Goal: Task Accomplishment & Management: Manage account settings

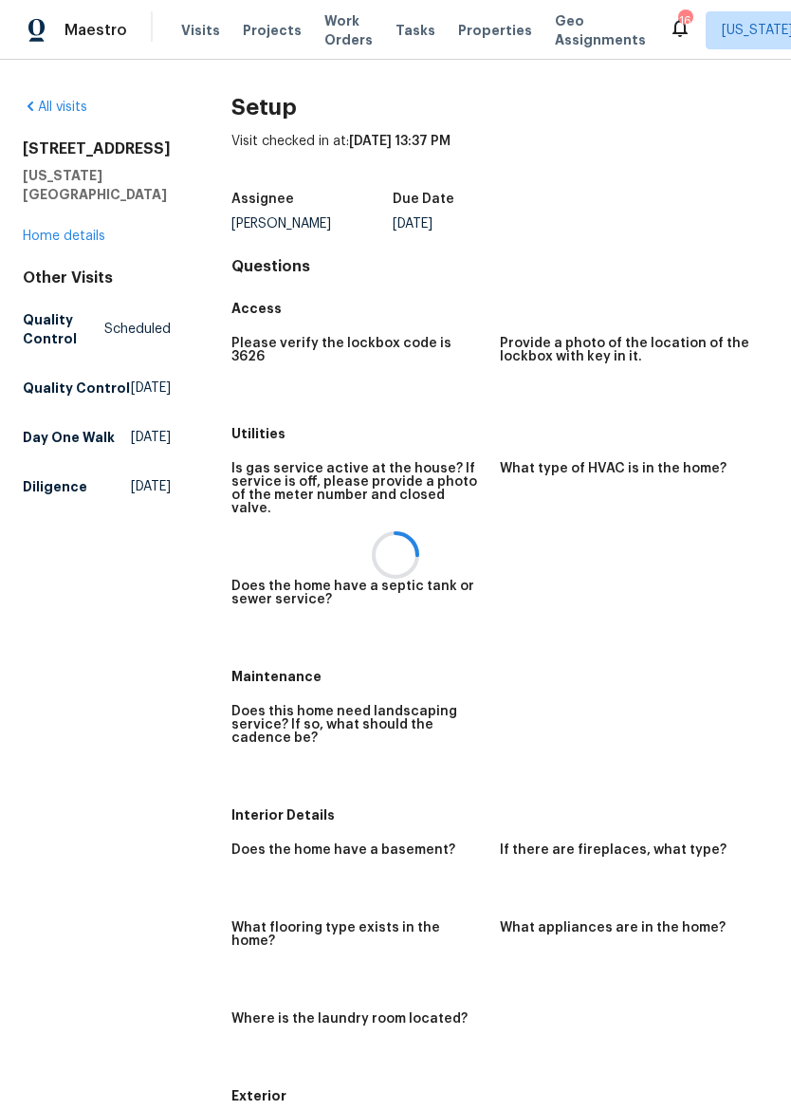
click at [470, 39] on div at bounding box center [395, 555] width 791 height 1110
click at [477, 39] on span "Properties" at bounding box center [495, 30] width 74 height 19
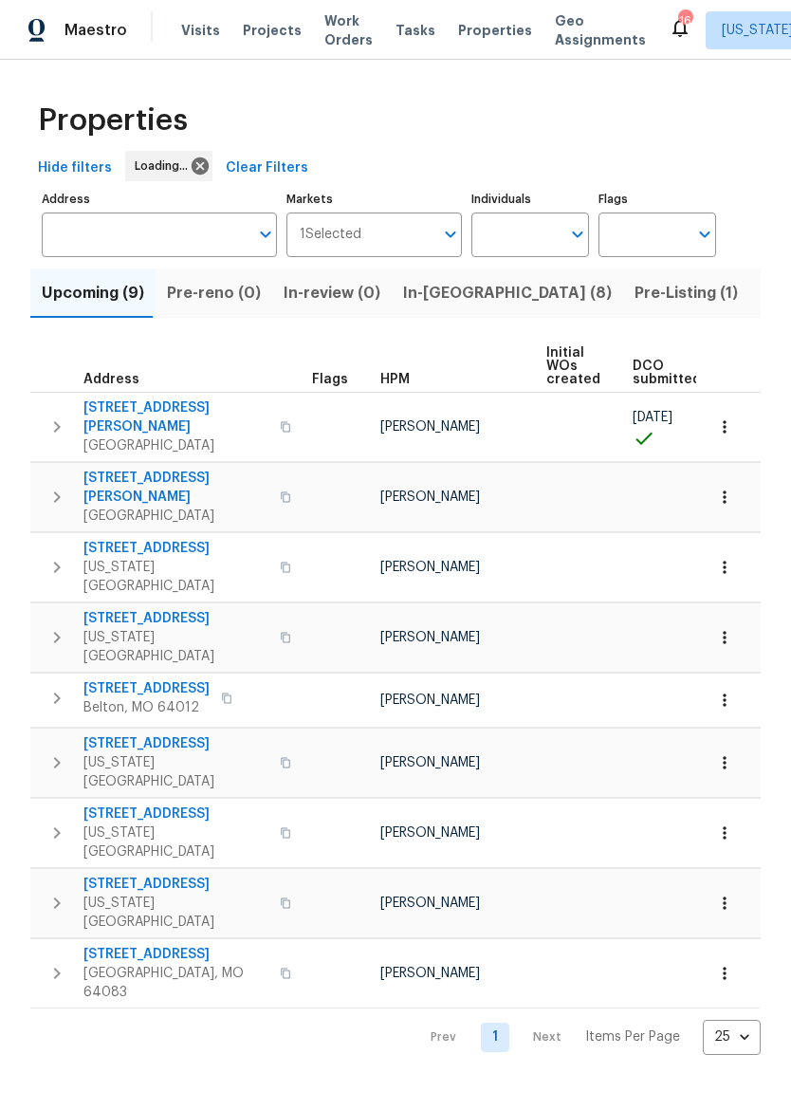
click at [761, 293] on span "Listed (31)" at bounding box center [800, 293] width 78 height 27
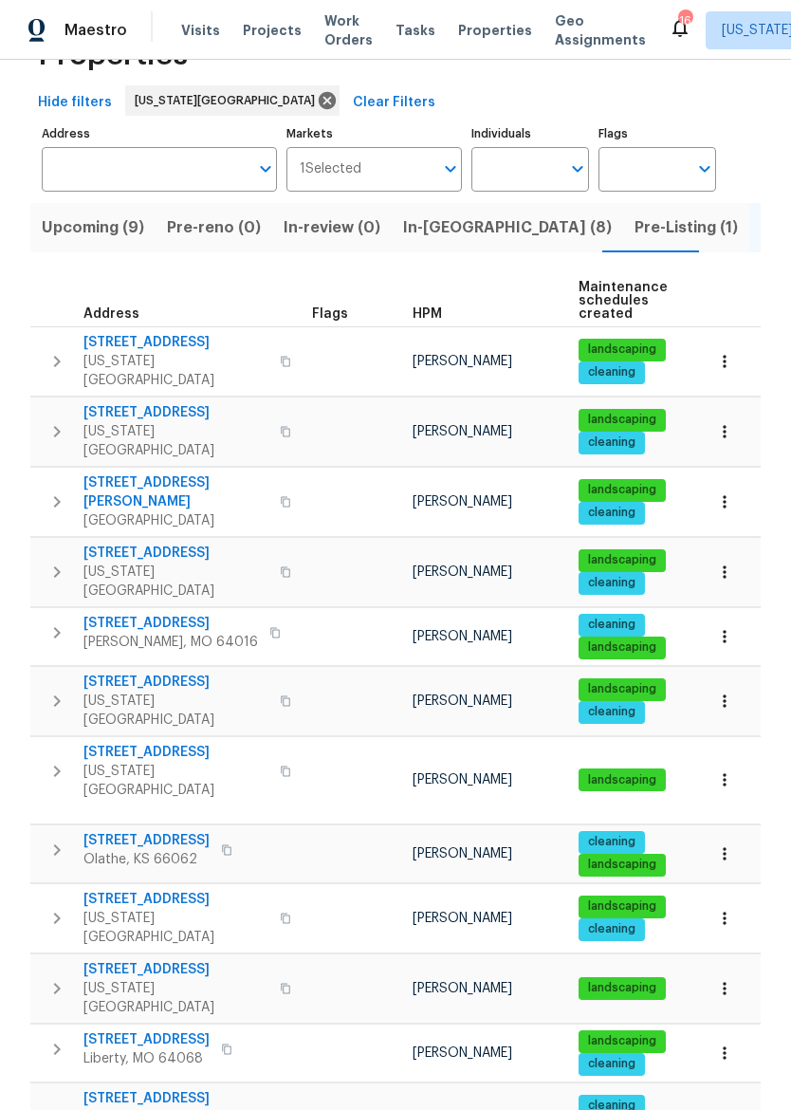
scroll to position [88, 0]
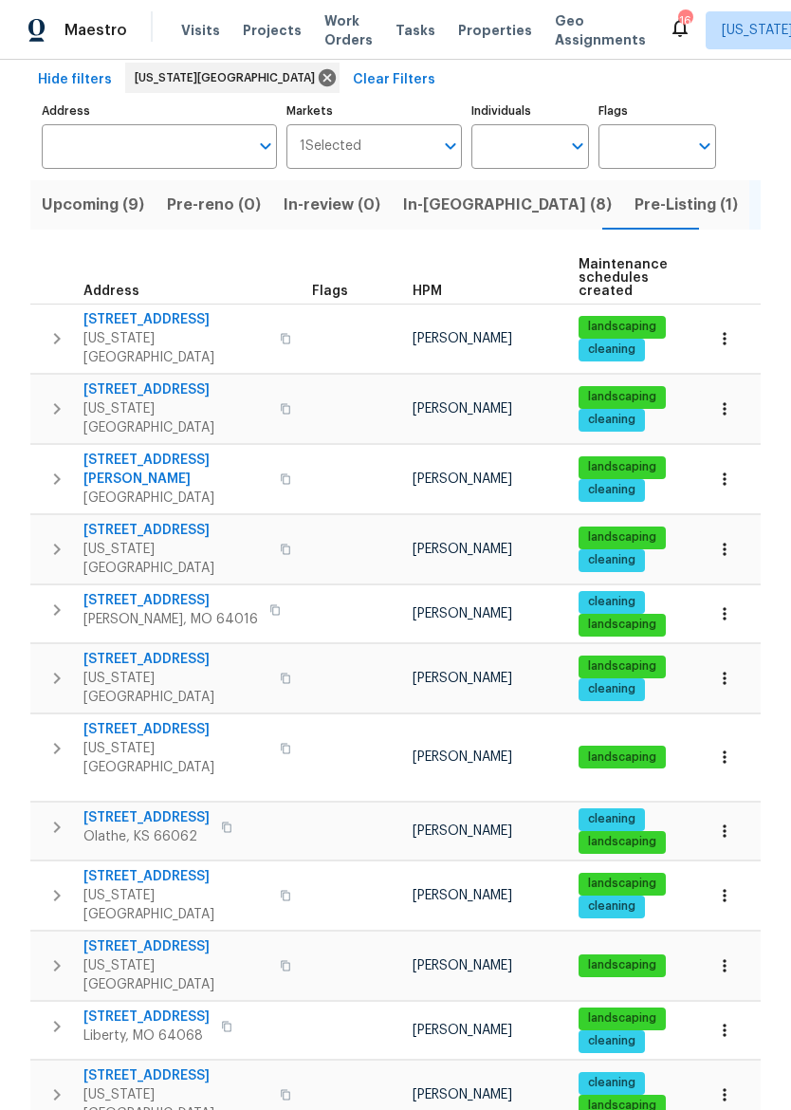
click at [274, 726] on button "button" at bounding box center [285, 749] width 23 height 46
click at [181, 720] on span "3811 Wyandotte Ave" at bounding box center [176, 729] width 185 height 19
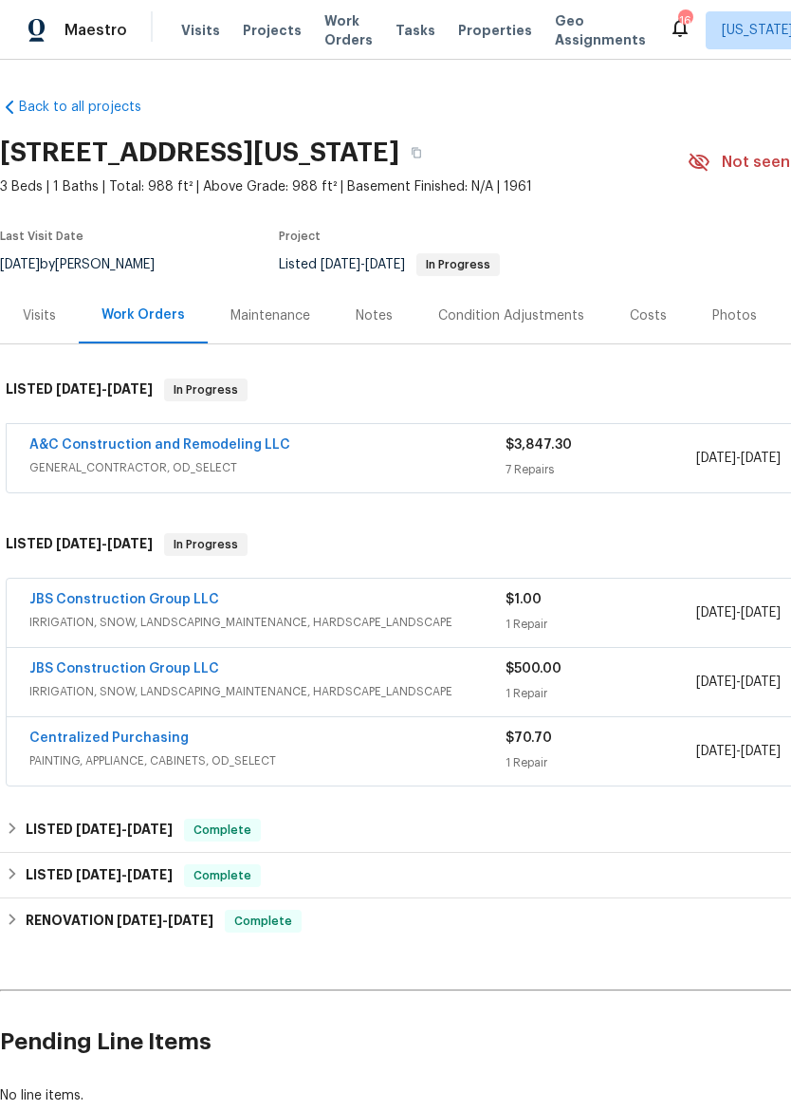
click at [424, 437] on div "A&C Construction and Remodeling LLC" at bounding box center [267, 447] width 476 height 23
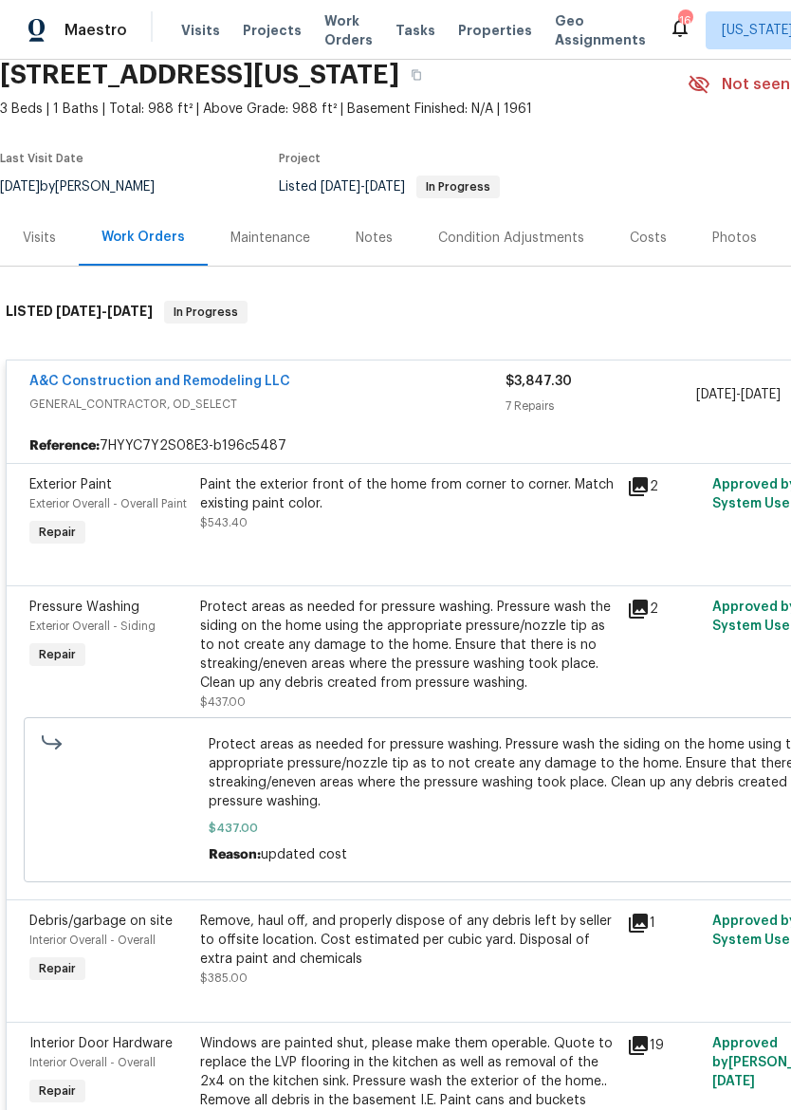
scroll to position [78, 0]
click at [456, 514] on div "Paint the exterior front of the home from corner to corner. Match existing pain…" at bounding box center [408, 503] width 416 height 57
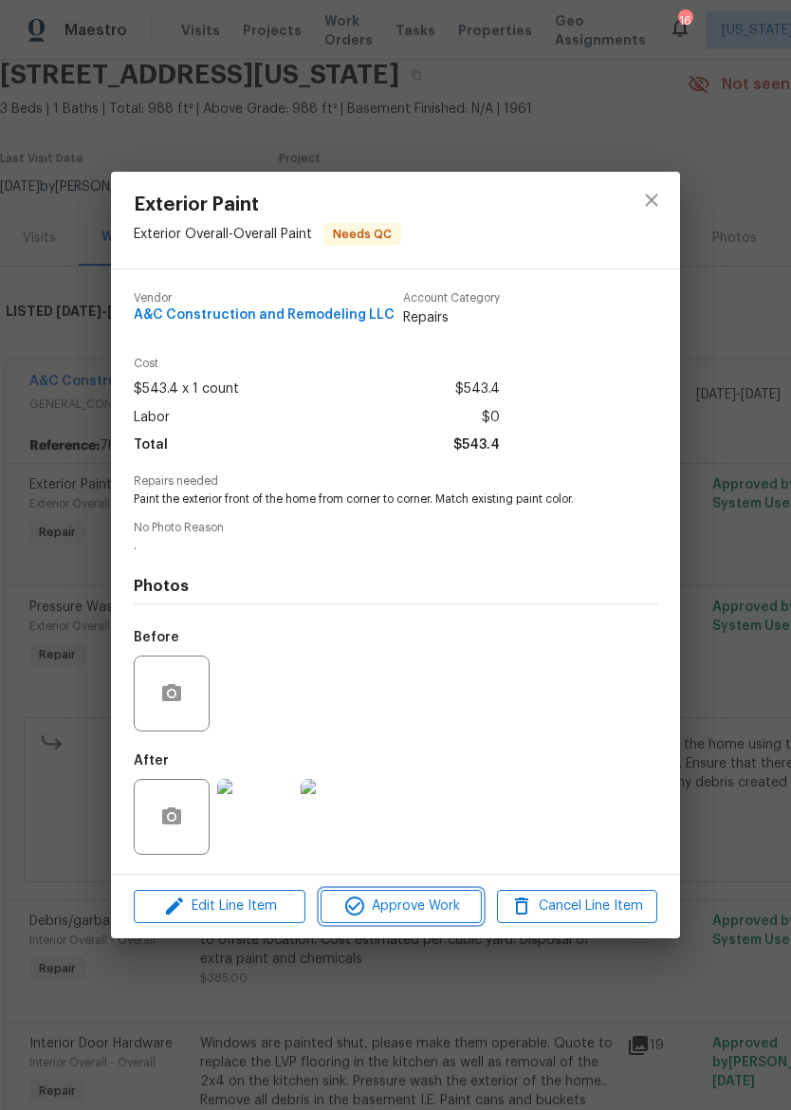
click at [436, 894] on button "Approve Work" at bounding box center [401, 906] width 160 height 33
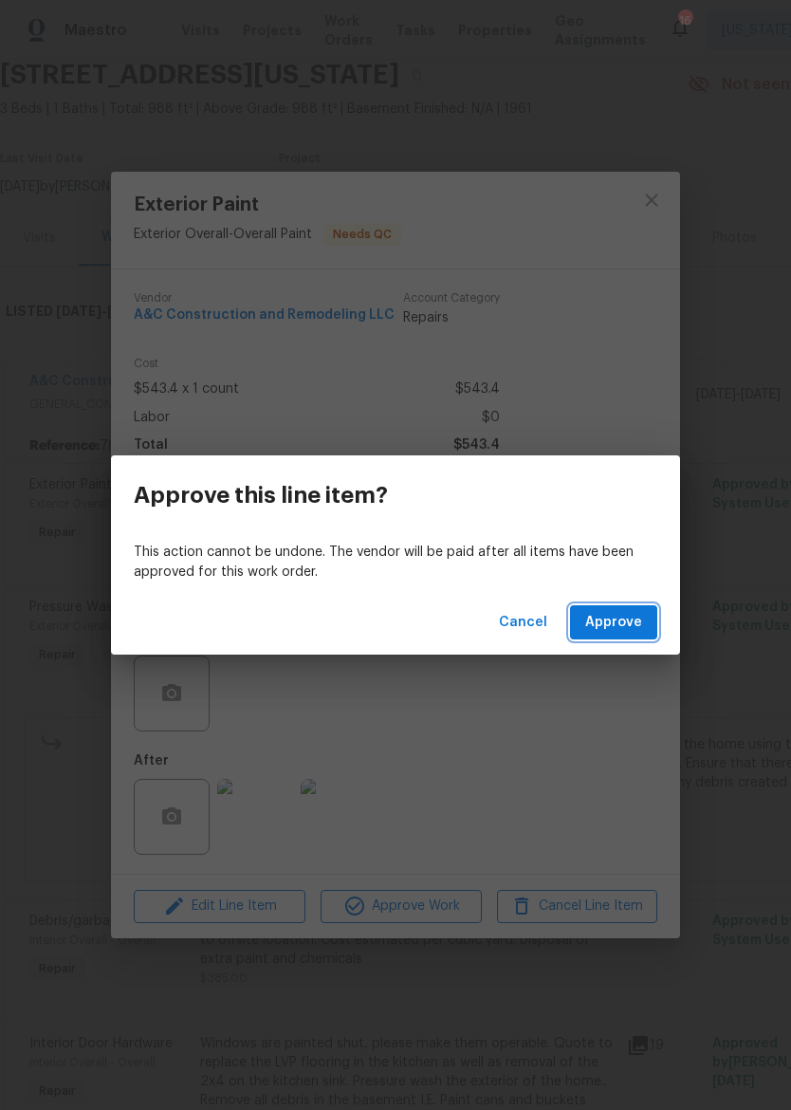
click at [611, 616] on span "Approve" at bounding box center [614, 623] width 57 height 24
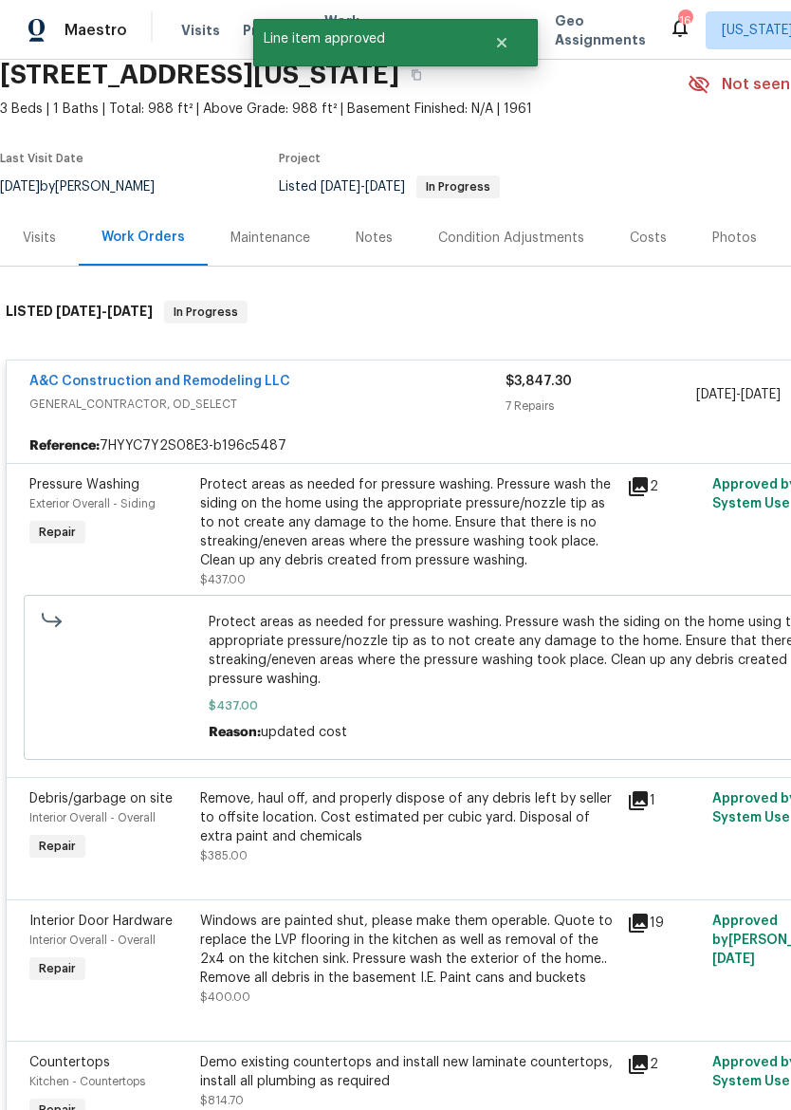
click at [451, 535] on div "Protect areas as needed for pressure washing. Pressure wash the siding on the h…" at bounding box center [408, 522] width 416 height 95
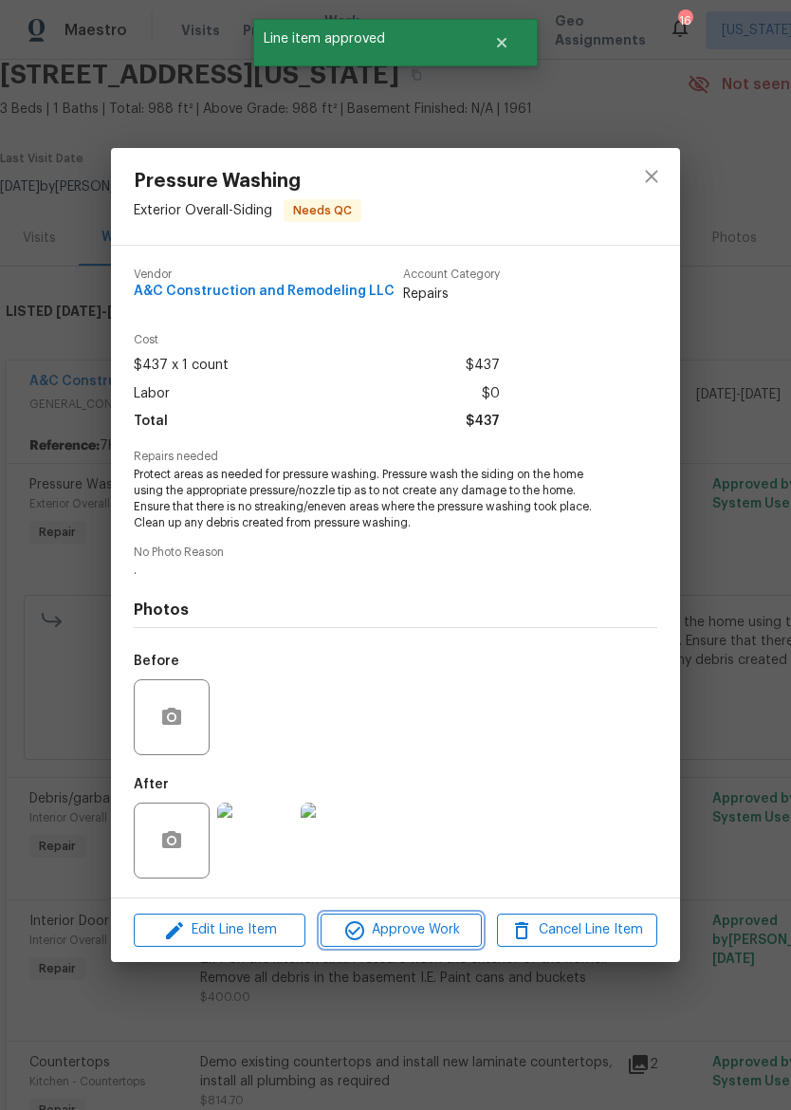
click at [417, 925] on span "Approve Work" at bounding box center [400, 931] width 149 height 24
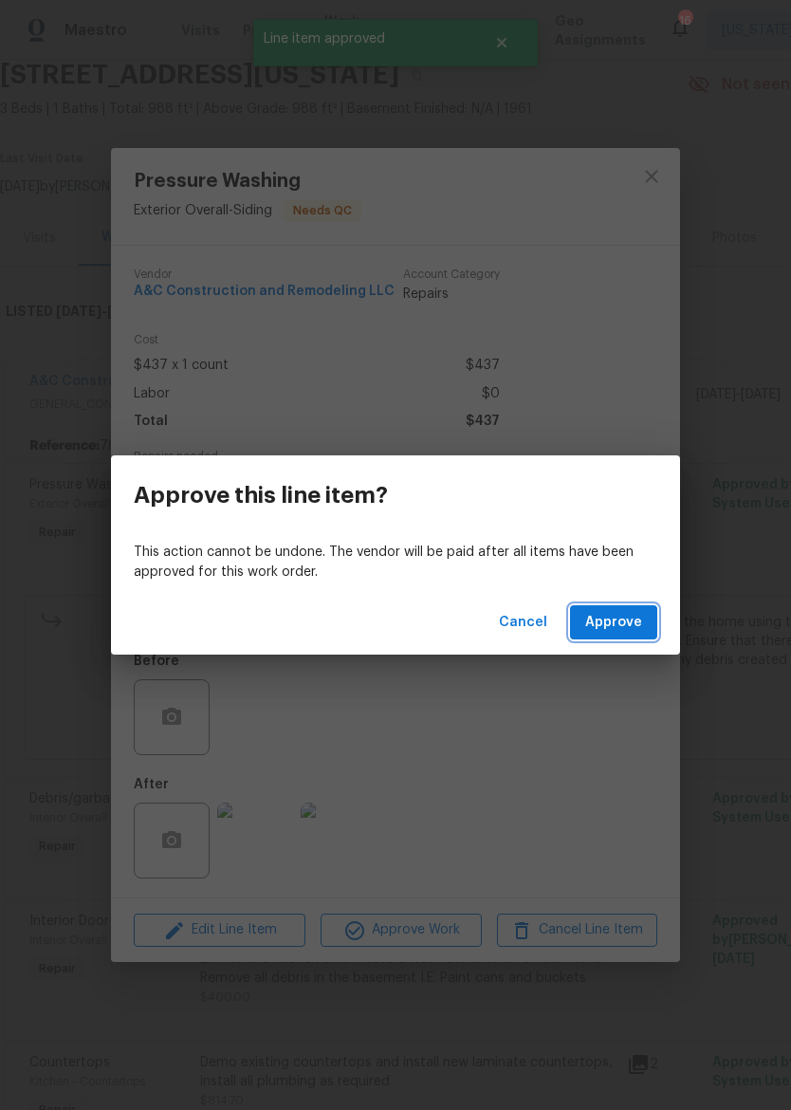
click at [615, 628] on span "Approve" at bounding box center [614, 623] width 57 height 24
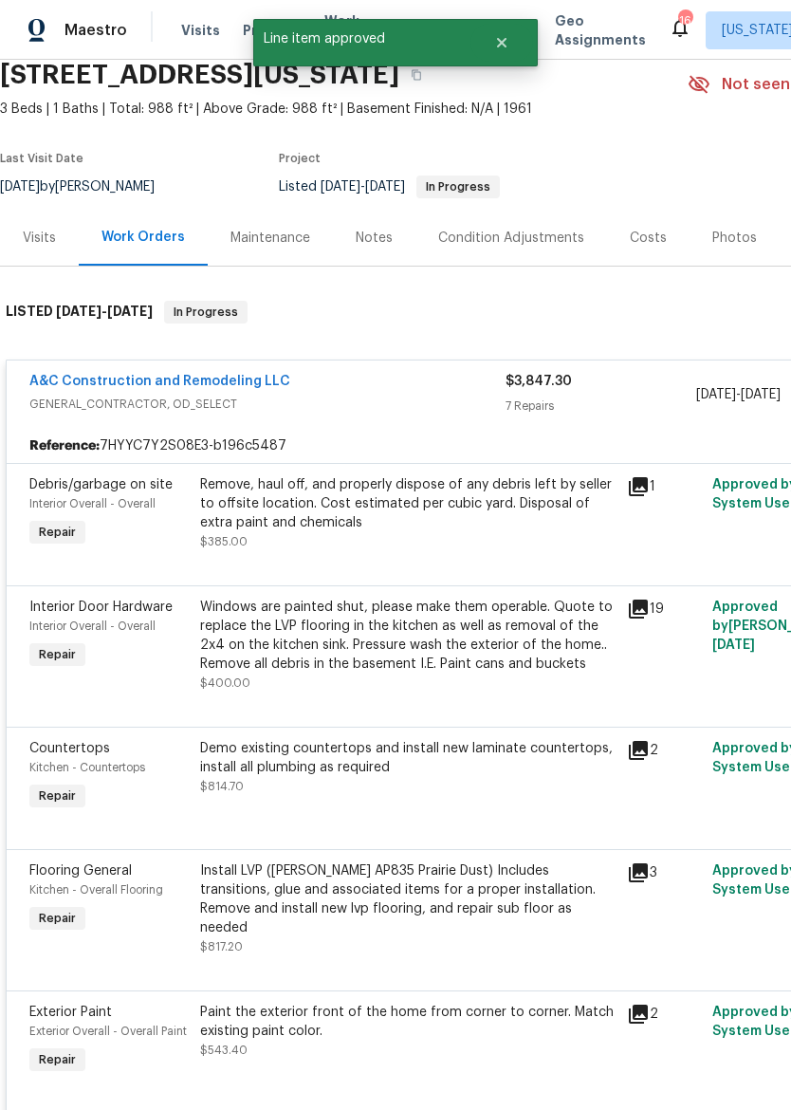
click at [424, 520] on div "Remove, haul off, and properly dispose of any debris left by seller to offsite …" at bounding box center [408, 503] width 416 height 57
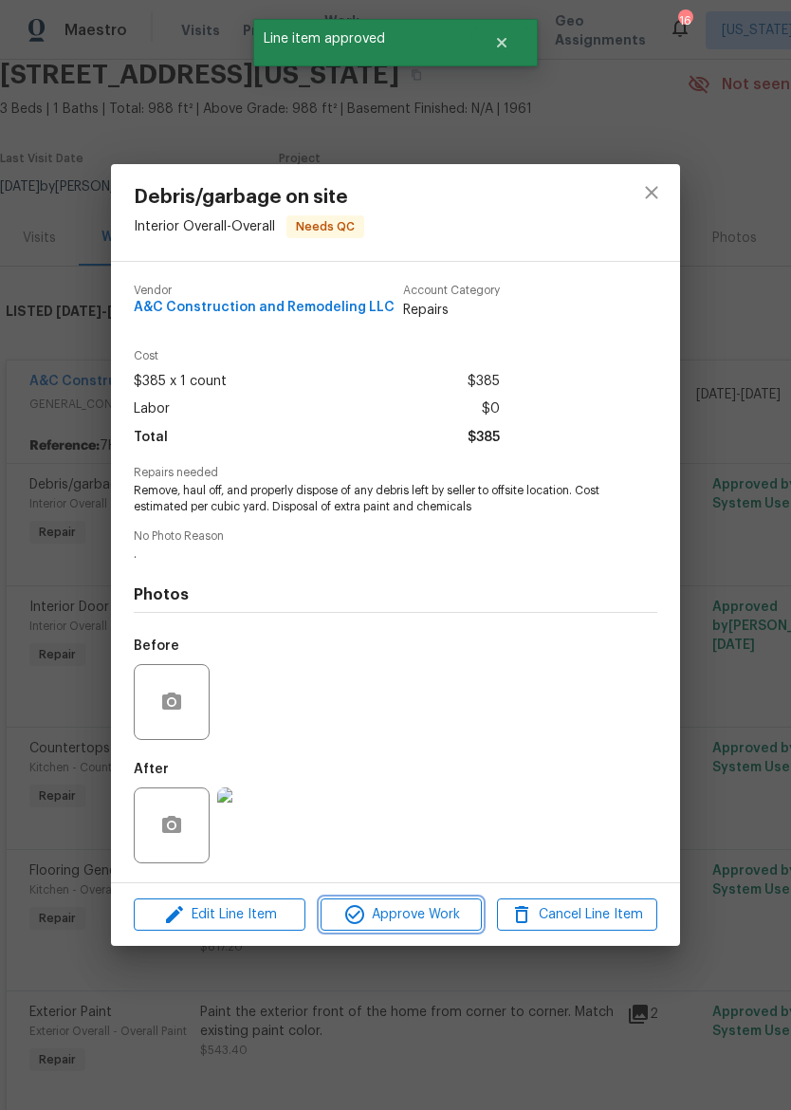
click at [429, 912] on span "Approve Work" at bounding box center [400, 915] width 149 height 24
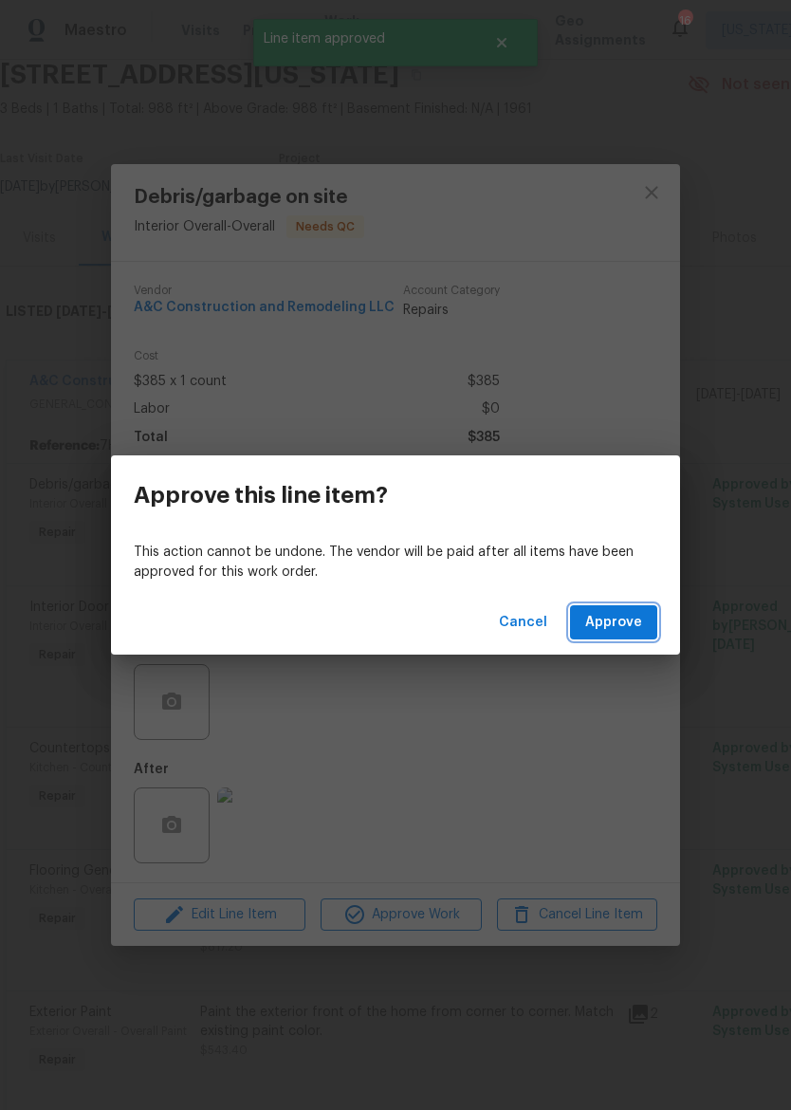
click at [624, 623] on span "Approve" at bounding box center [614, 623] width 57 height 24
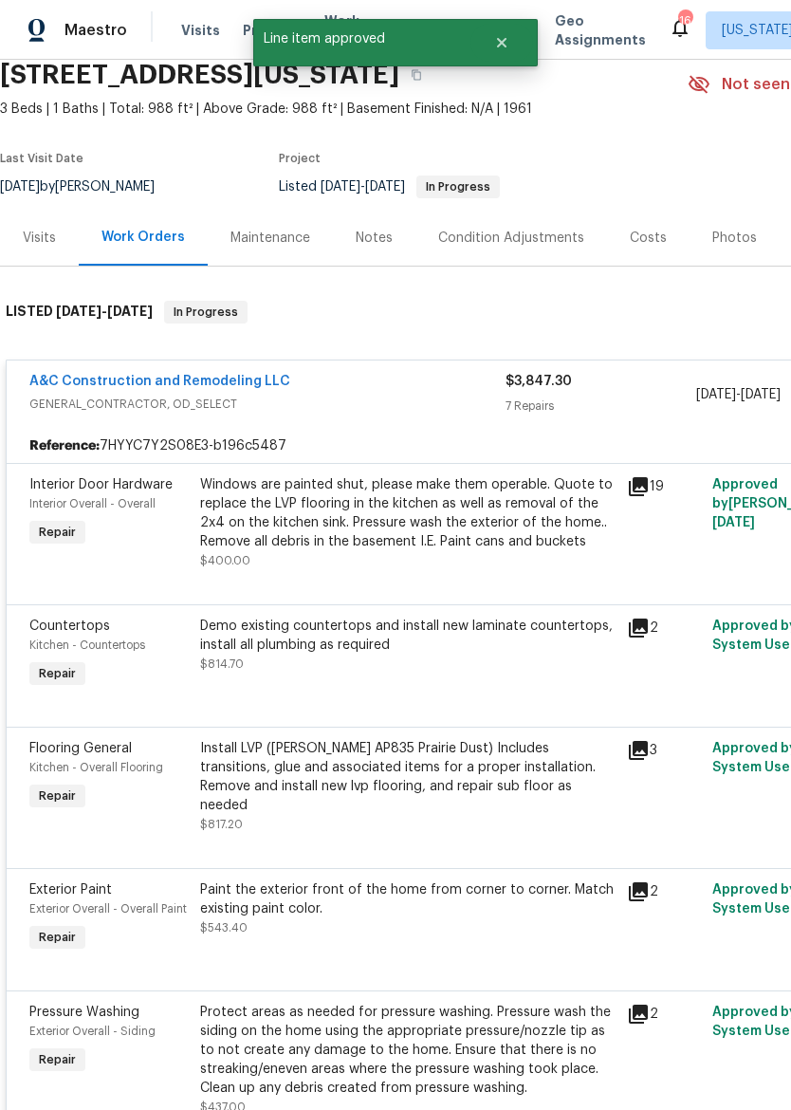
click at [455, 547] on div "Windows are painted shut, please make them operable. Quote to replace the LVP f…" at bounding box center [408, 513] width 416 height 76
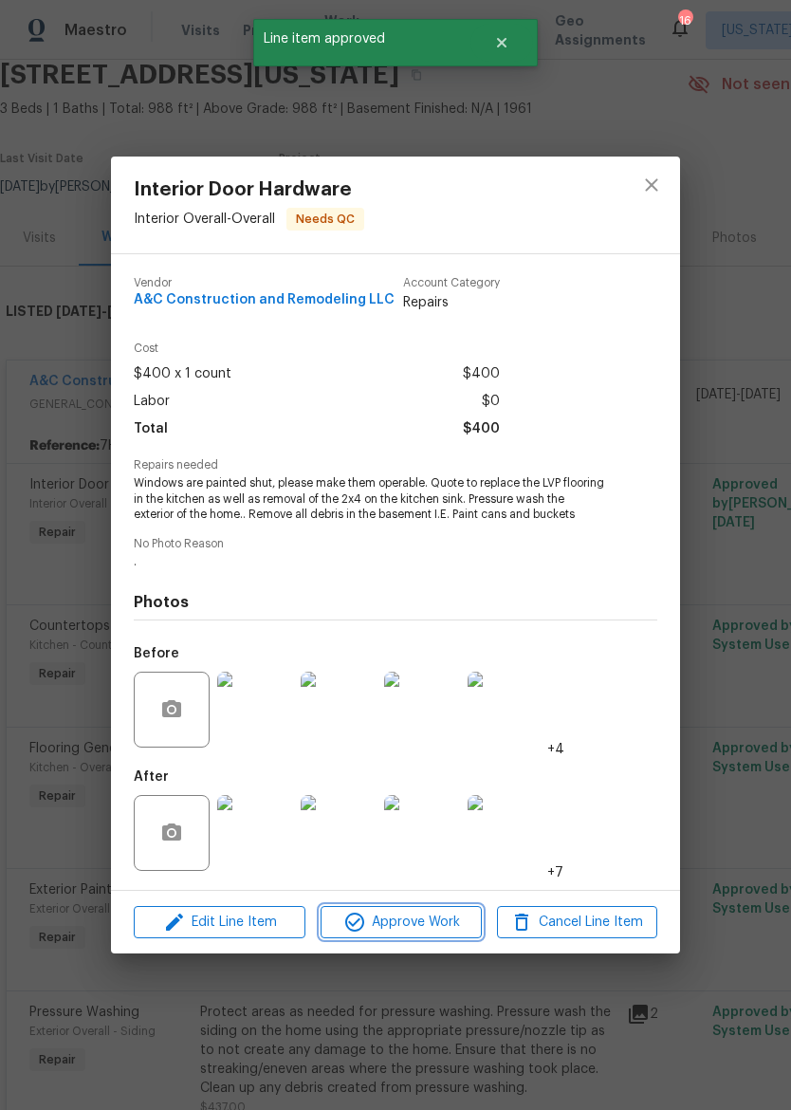
click at [433, 920] on span "Approve Work" at bounding box center [400, 923] width 149 height 24
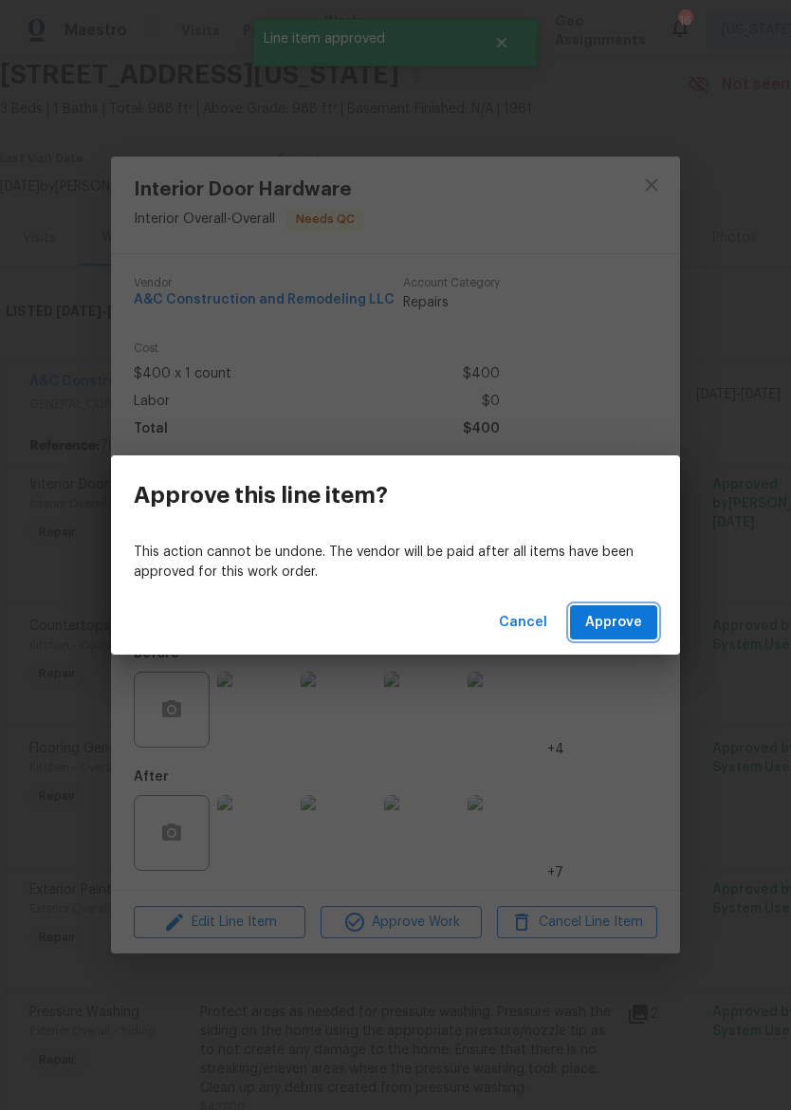
click at [627, 627] on span "Approve" at bounding box center [614, 623] width 57 height 24
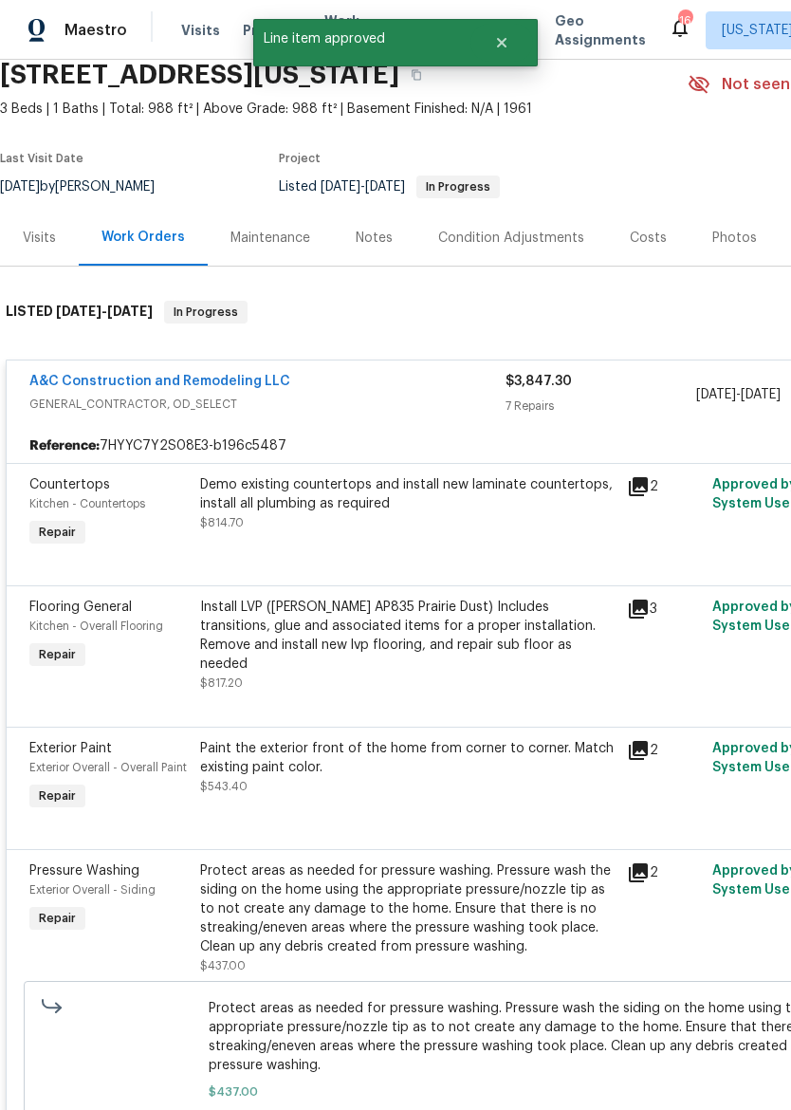
click at [419, 526] on div "Demo existing countertops and install new laminate countertops, install all plu…" at bounding box center [408, 503] width 416 height 57
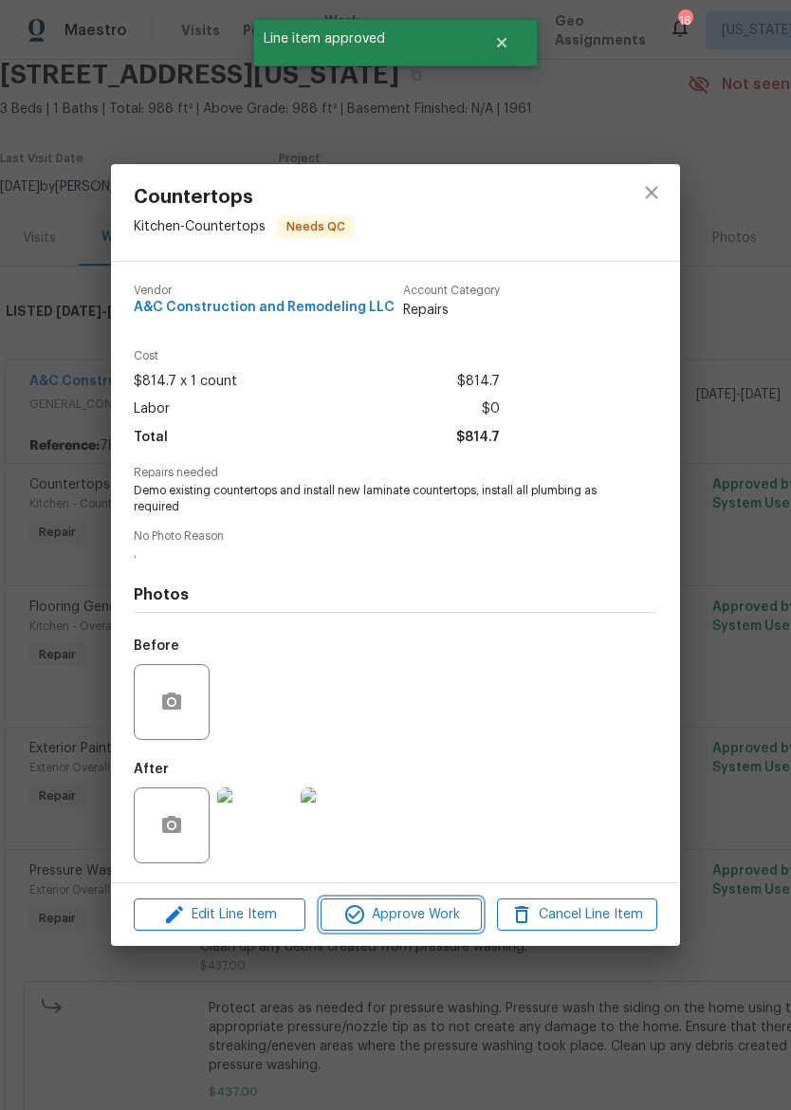
click at [401, 915] on span "Approve Work" at bounding box center [400, 915] width 149 height 24
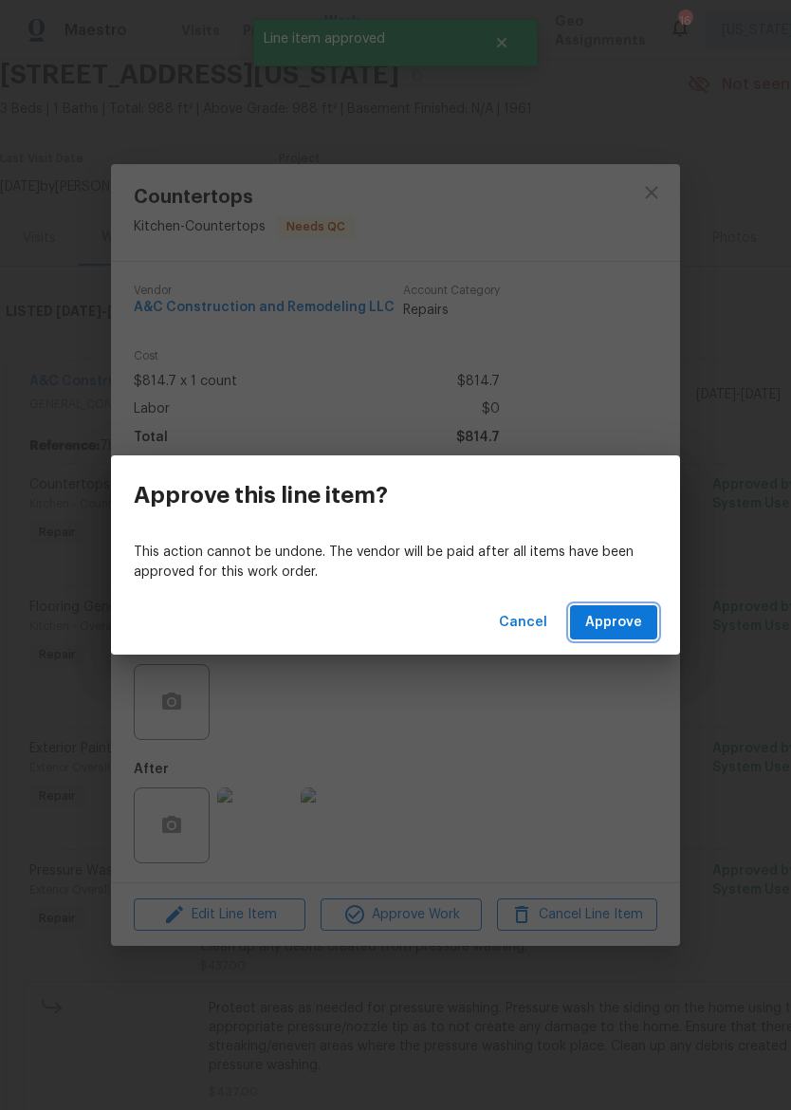
click at [620, 627] on span "Approve" at bounding box center [614, 623] width 57 height 24
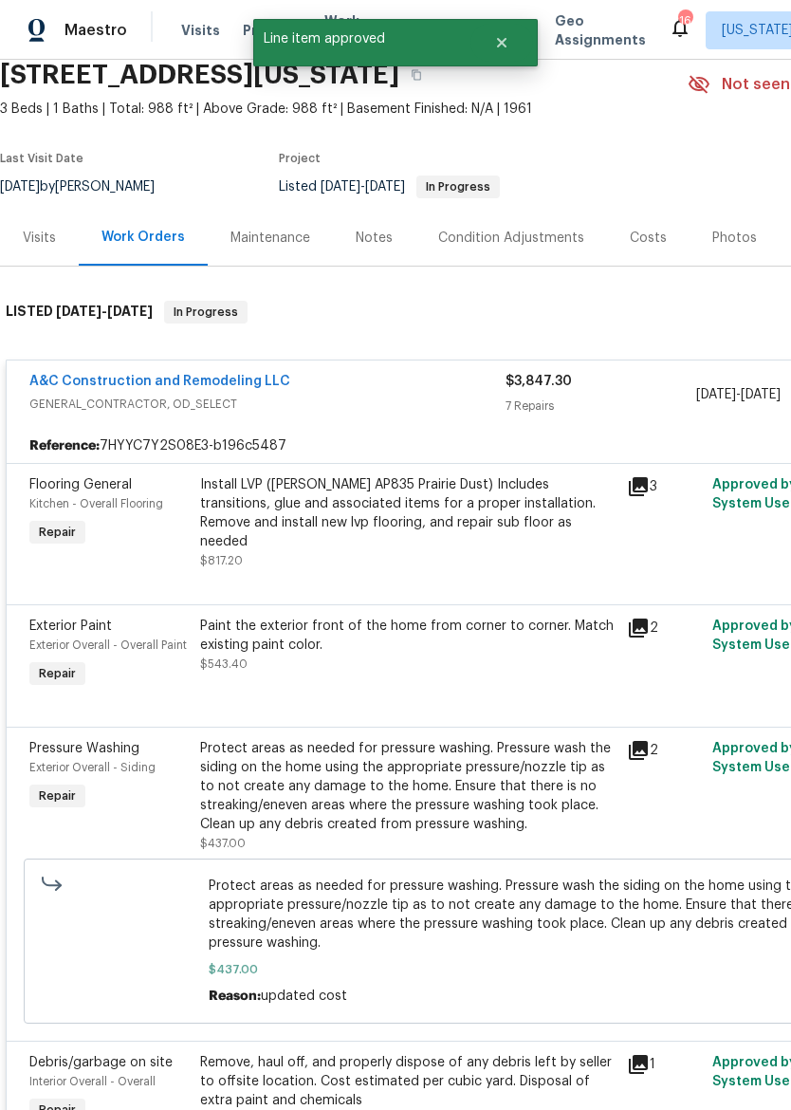
click at [427, 525] on div "Install LVP ([PERSON_NAME] AP835 Prairie Dust) Includes transitions, glue and a…" at bounding box center [408, 513] width 416 height 76
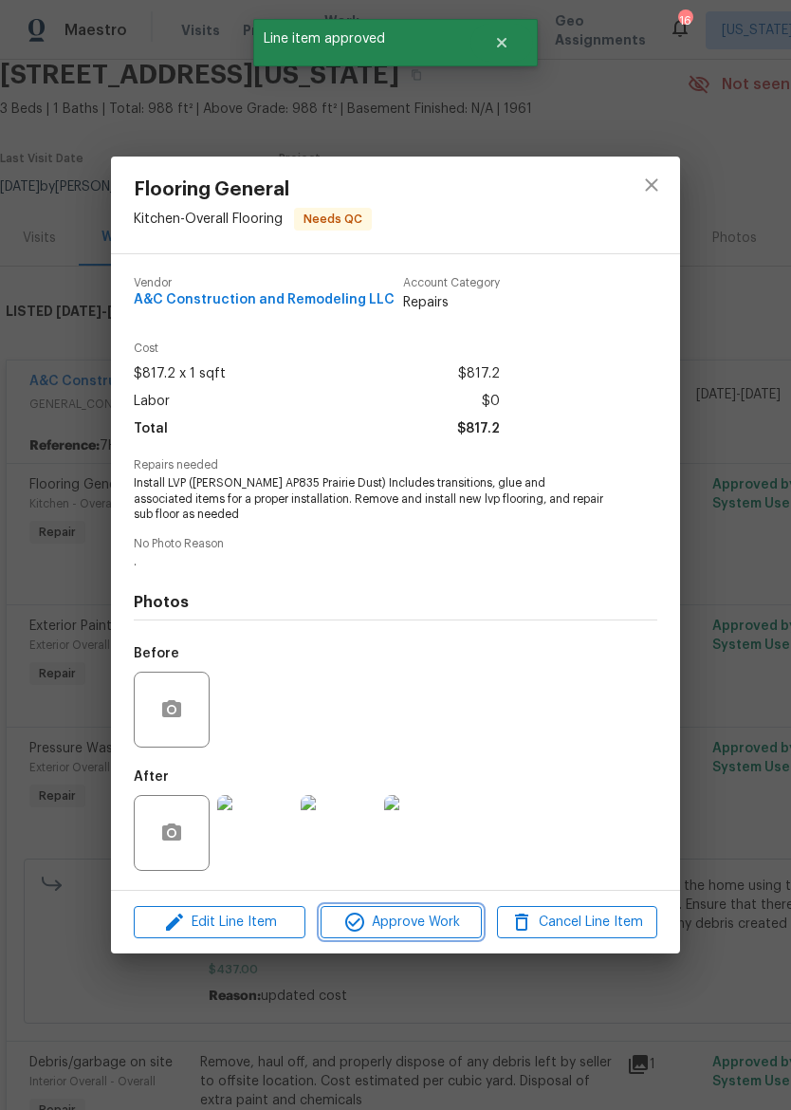
click at [431, 917] on span "Approve Work" at bounding box center [400, 923] width 149 height 24
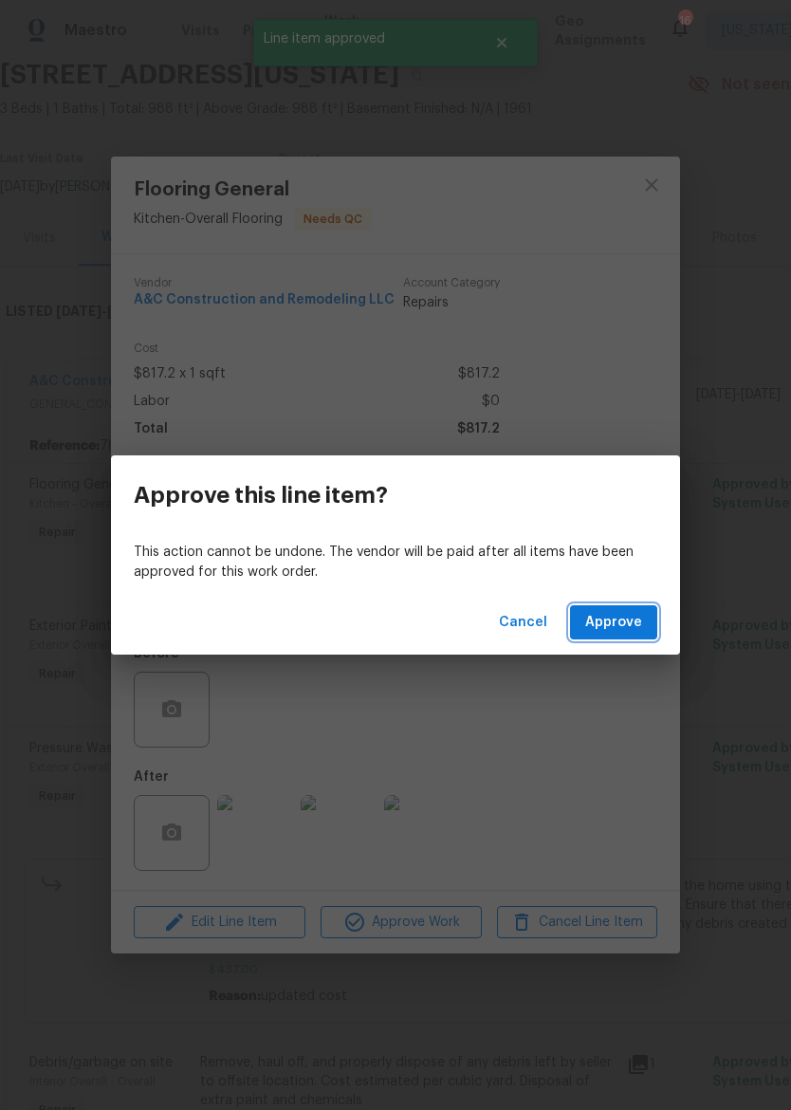
click at [618, 627] on span "Approve" at bounding box center [614, 623] width 57 height 24
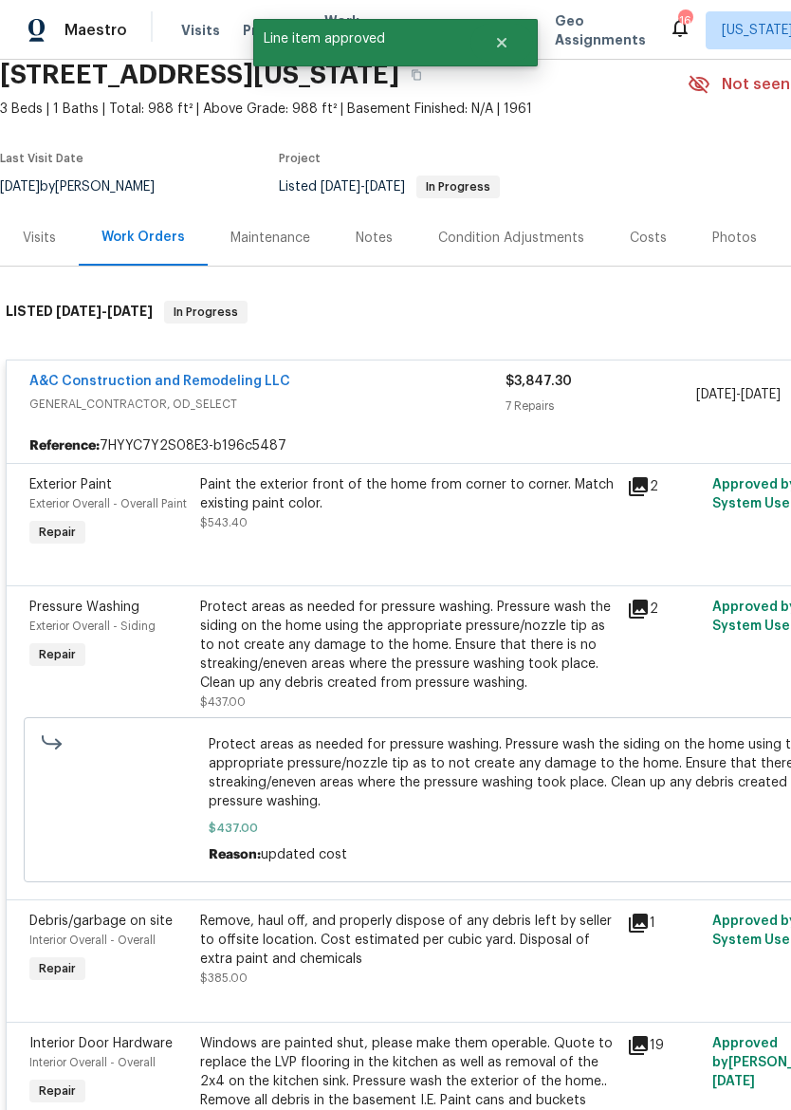
click at [442, 537] on div "Paint the exterior front of the home from corner to corner. Match existing pain…" at bounding box center [408, 513] width 427 height 87
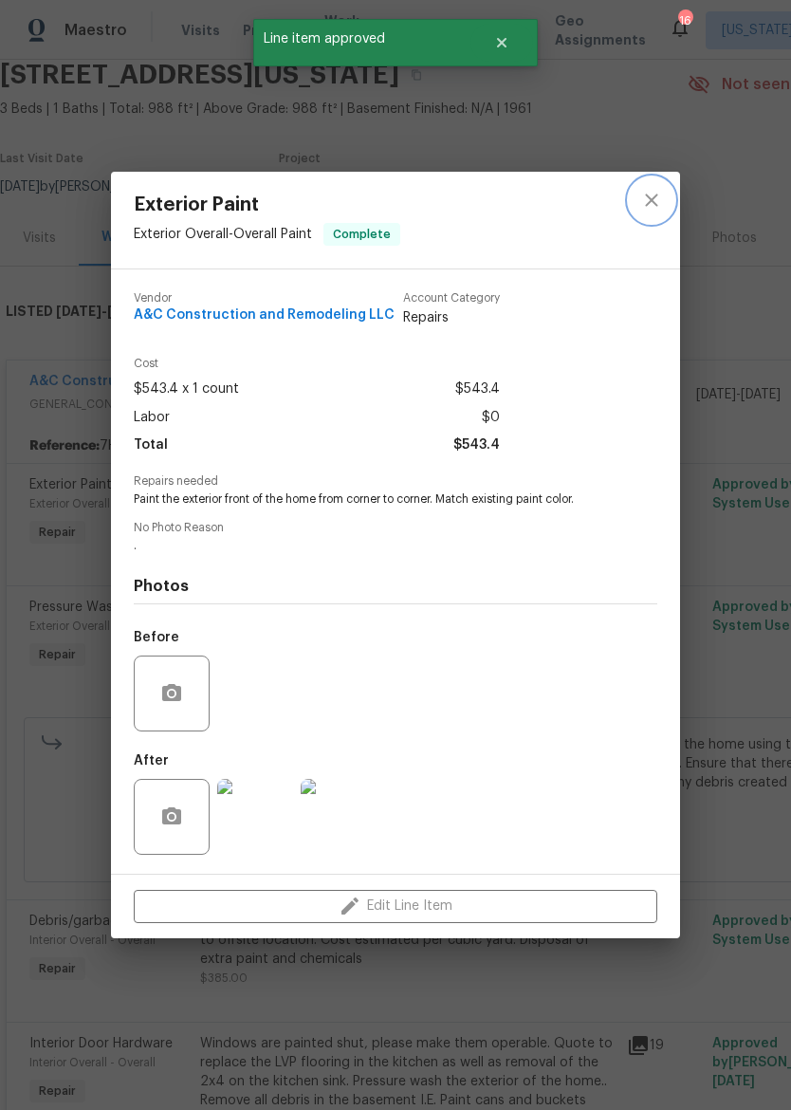
click at [650, 196] on icon "close" at bounding box center [651, 201] width 12 height 12
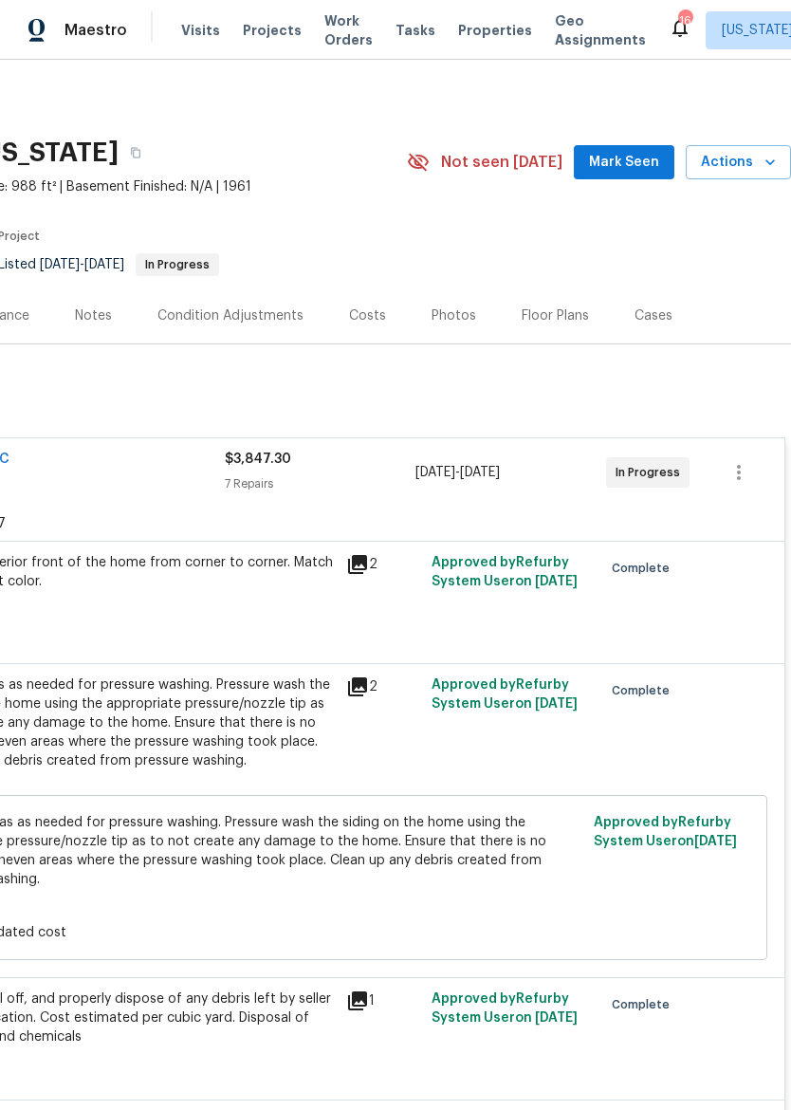
scroll to position [0, 281]
